Goal: Task Accomplishment & Management: Manage account settings

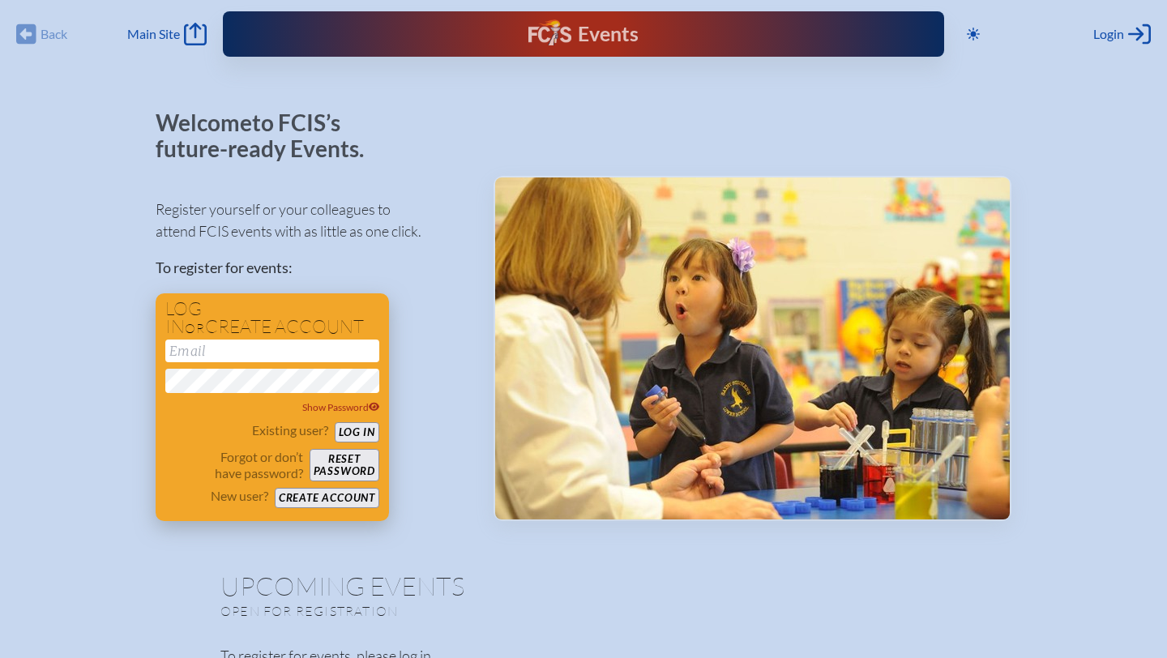
type input "[EMAIL_ADDRESS][DOMAIN_NAME]"
click at [365, 435] on button "Log in" at bounding box center [357, 432] width 45 height 20
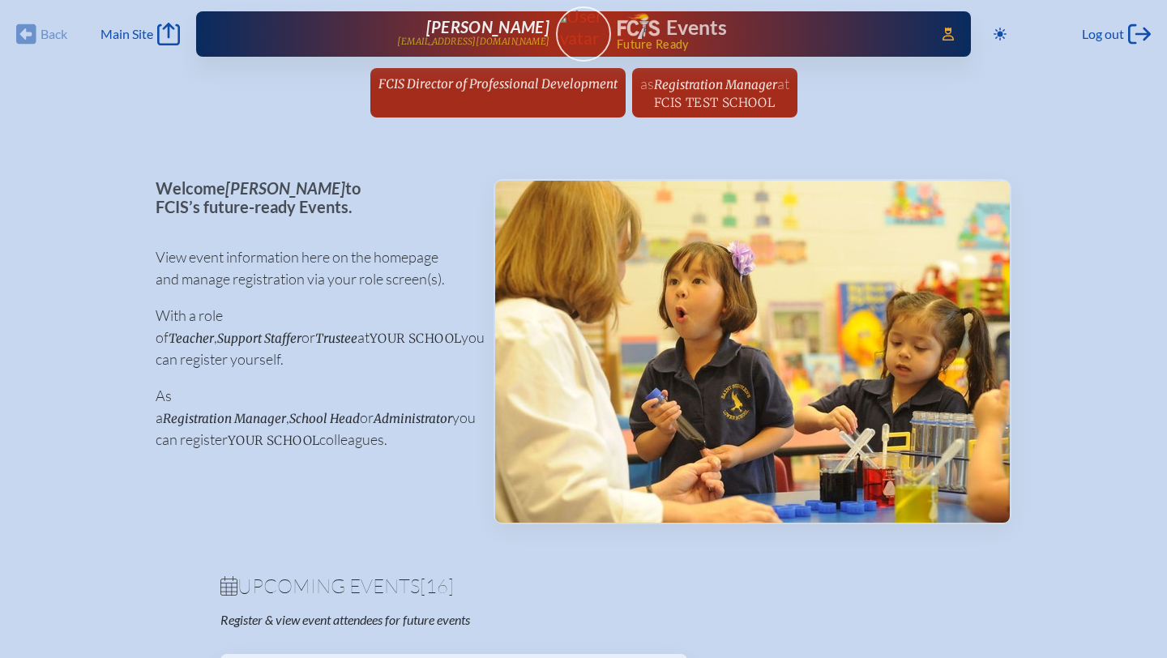
click at [363, 394] on p "As a Registration Manager , School Head or Administrator you can register your …" at bounding box center [312, 418] width 312 height 66
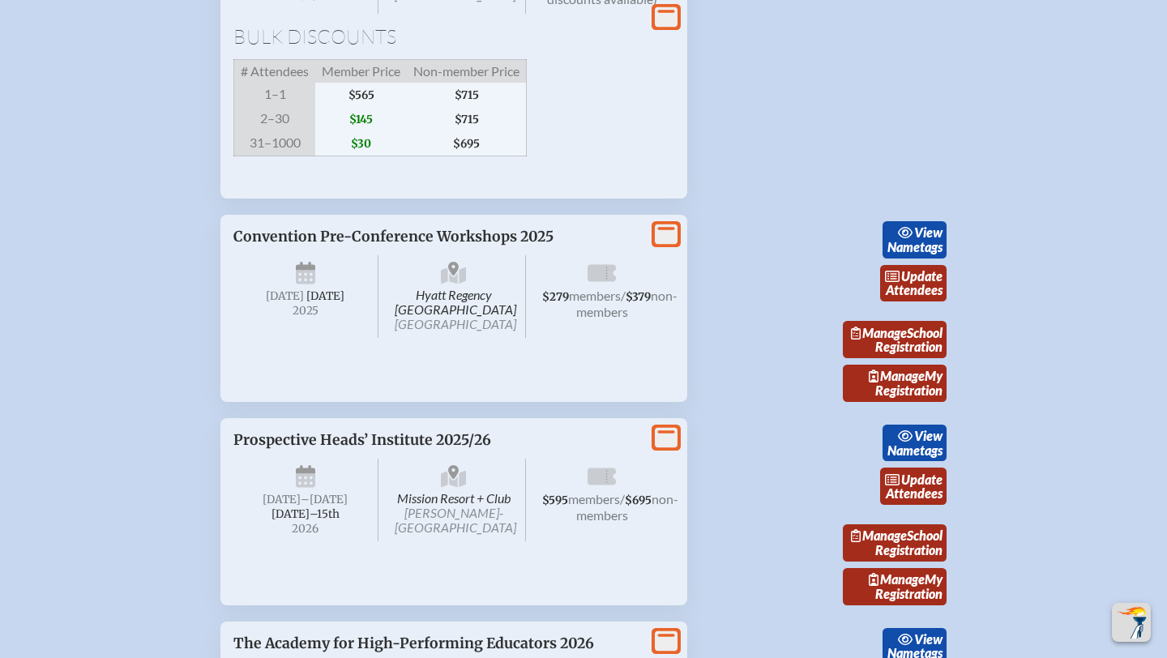
scroll to position [3113, 0]
